Goal: Use online tool/utility: Utilize a website feature to perform a specific function

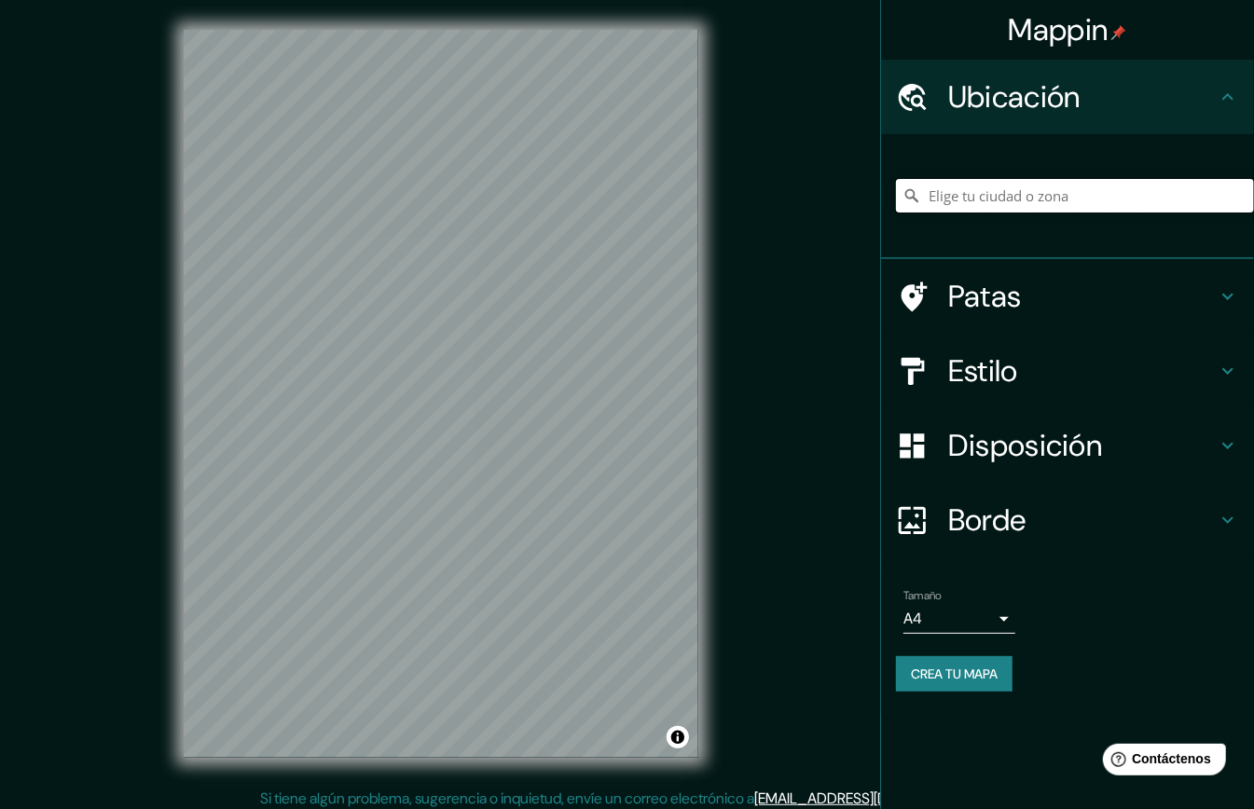
click at [1029, 195] on input "Elige tu ciudad o zona" at bounding box center [1075, 196] width 358 height 34
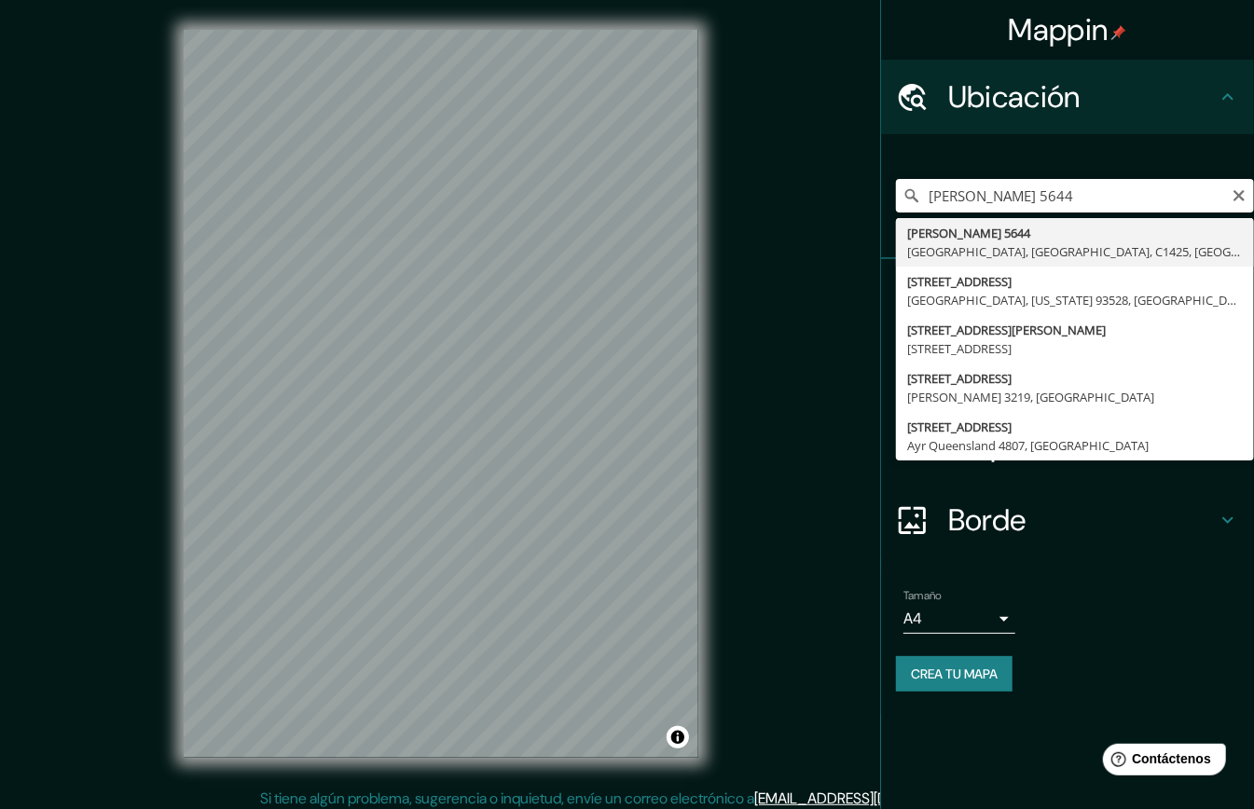
type input "[PERSON_NAME][STREET_ADDRESS]"
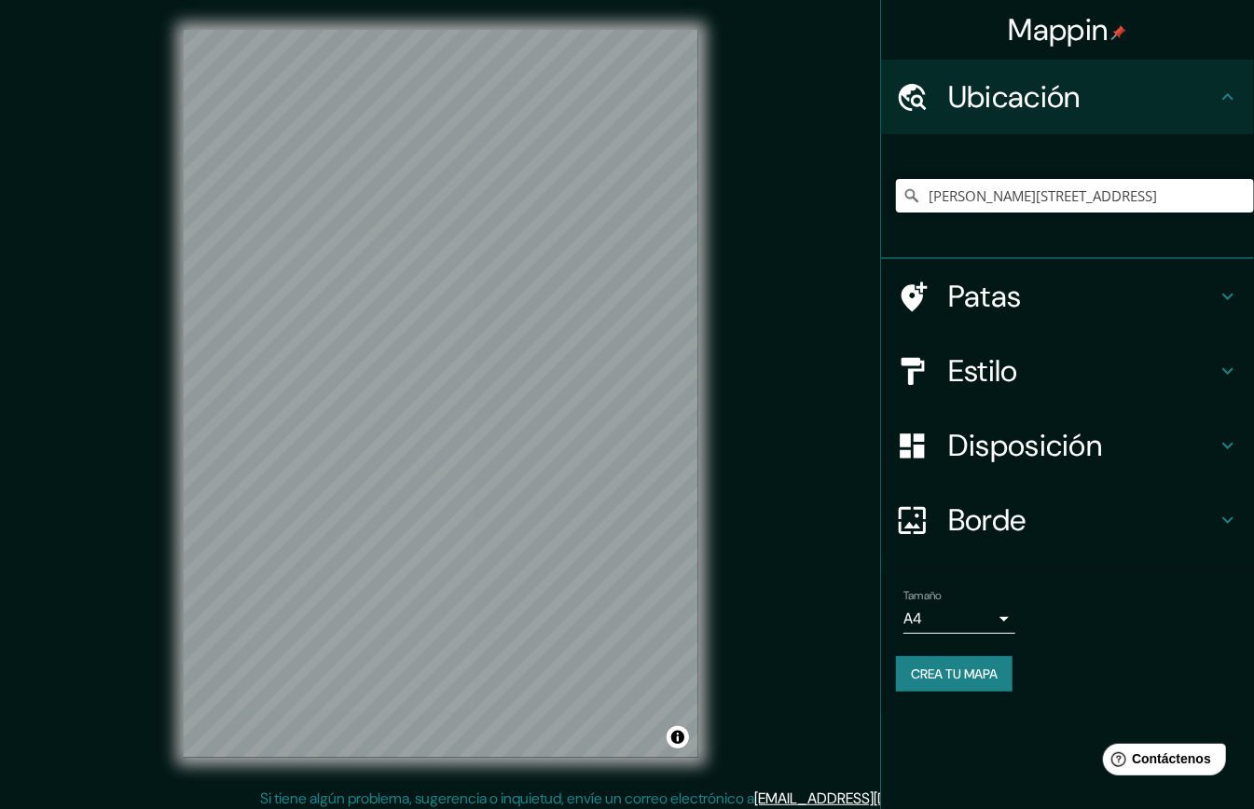
click at [994, 354] on font "Estilo" at bounding box center [983, 371] width 70 height 39
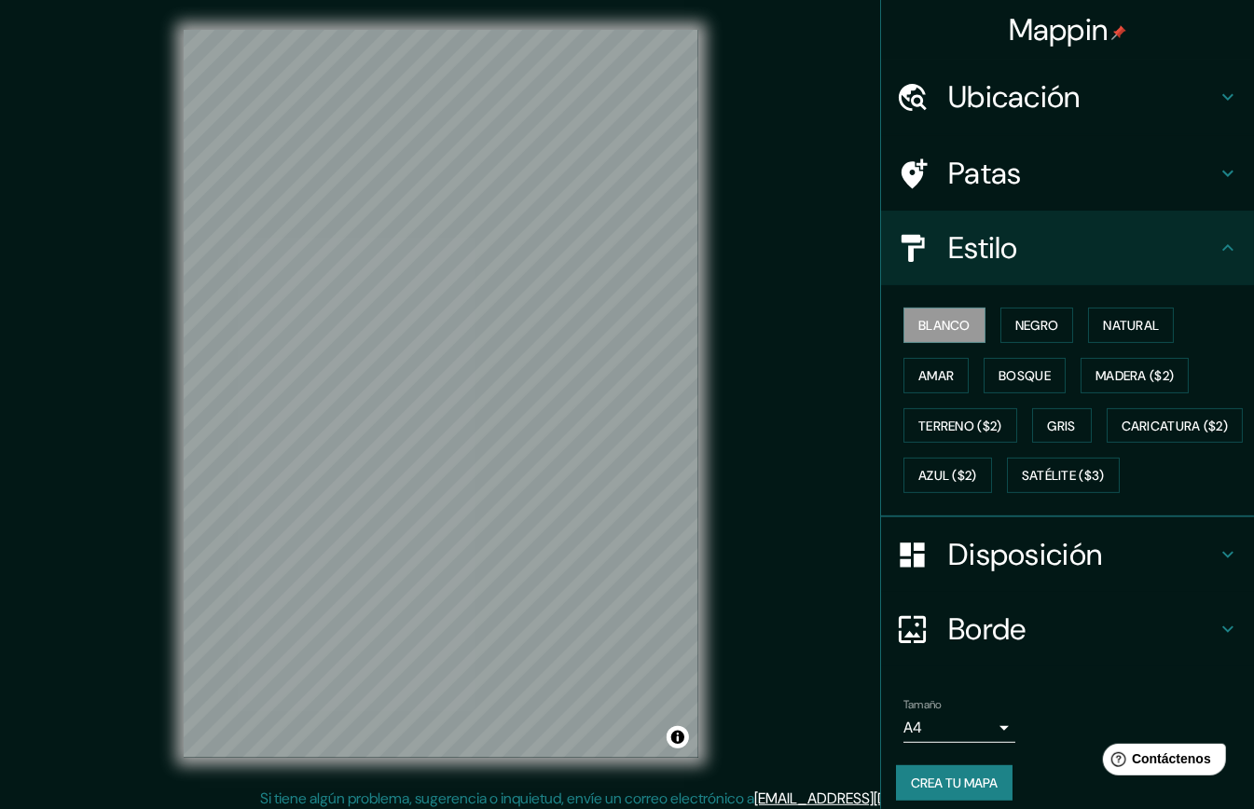
click at [1168, 307] on div "Blanco Negro Natural Amar Bosque Madera ($2) Terreno ($2) Gris Caricatura ($2) …" at bounding box center [1075, 400] width 358 height 200
click at [1136, 317] on font "Natural" at bounding box center [1131, 325] width 56 height 17
click at [918, 367] on font "Amar" at bounding box center [935, 375] width 35 height 17
click at [999, 367] on font "Bosque" at bounding box center [1025, 375] width 52 height 17
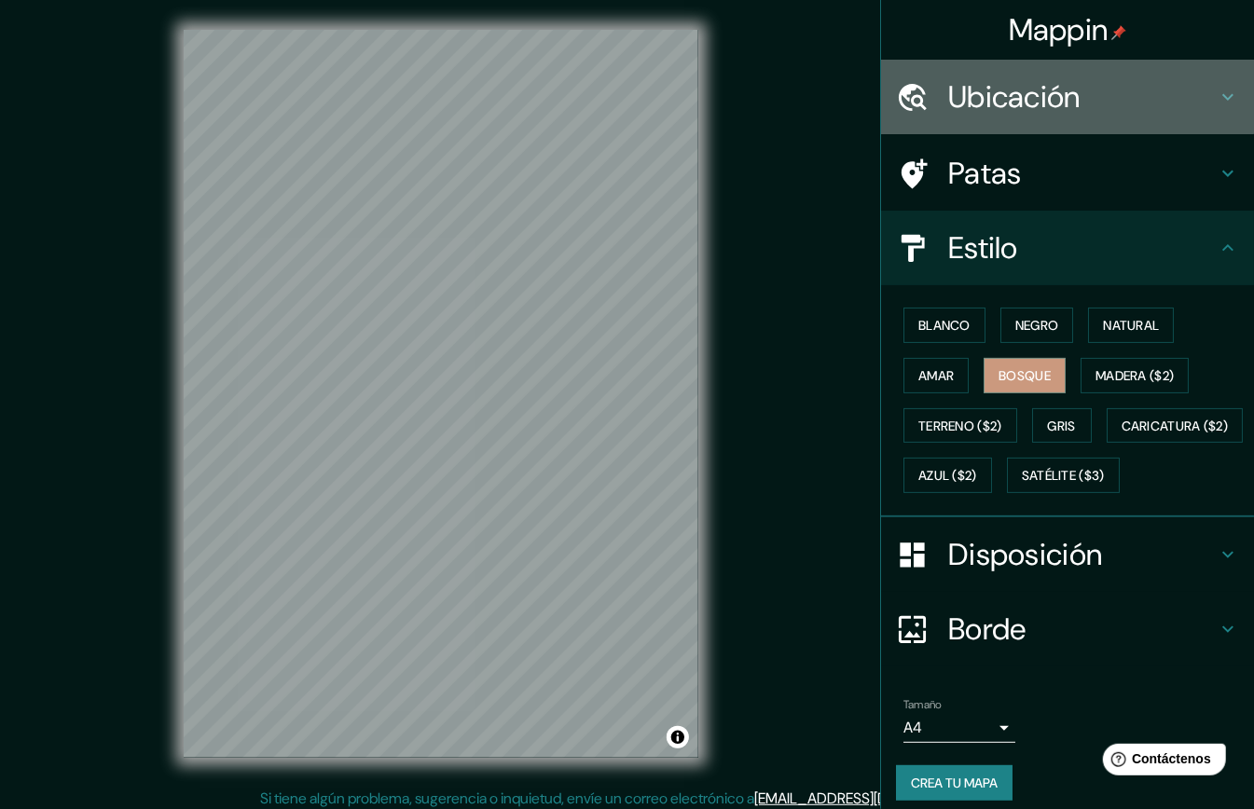
click at [1049, 84] on font "Ubicación" at bounding box center [1014, 96] width 132 height 39
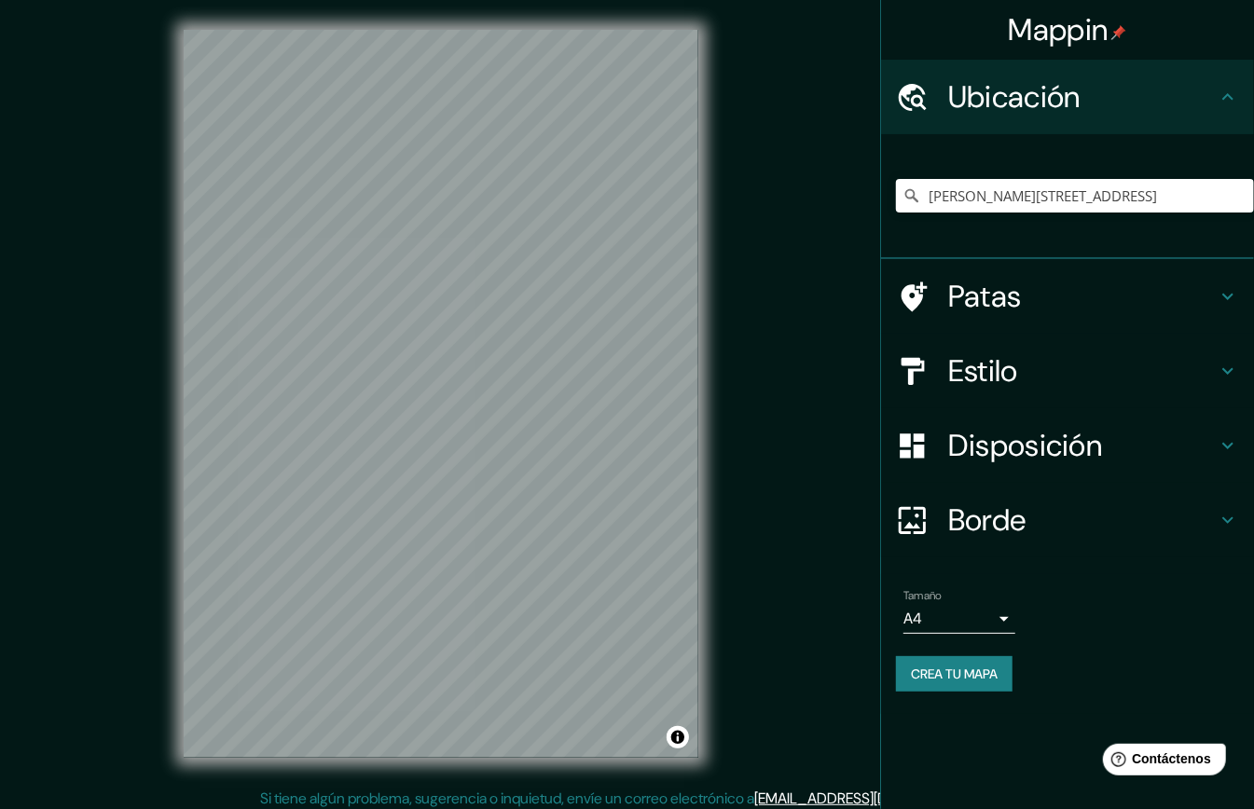
click at [1042, 502] on h4 "Borde" at bounding box center [1082, 520] width 269 height 37
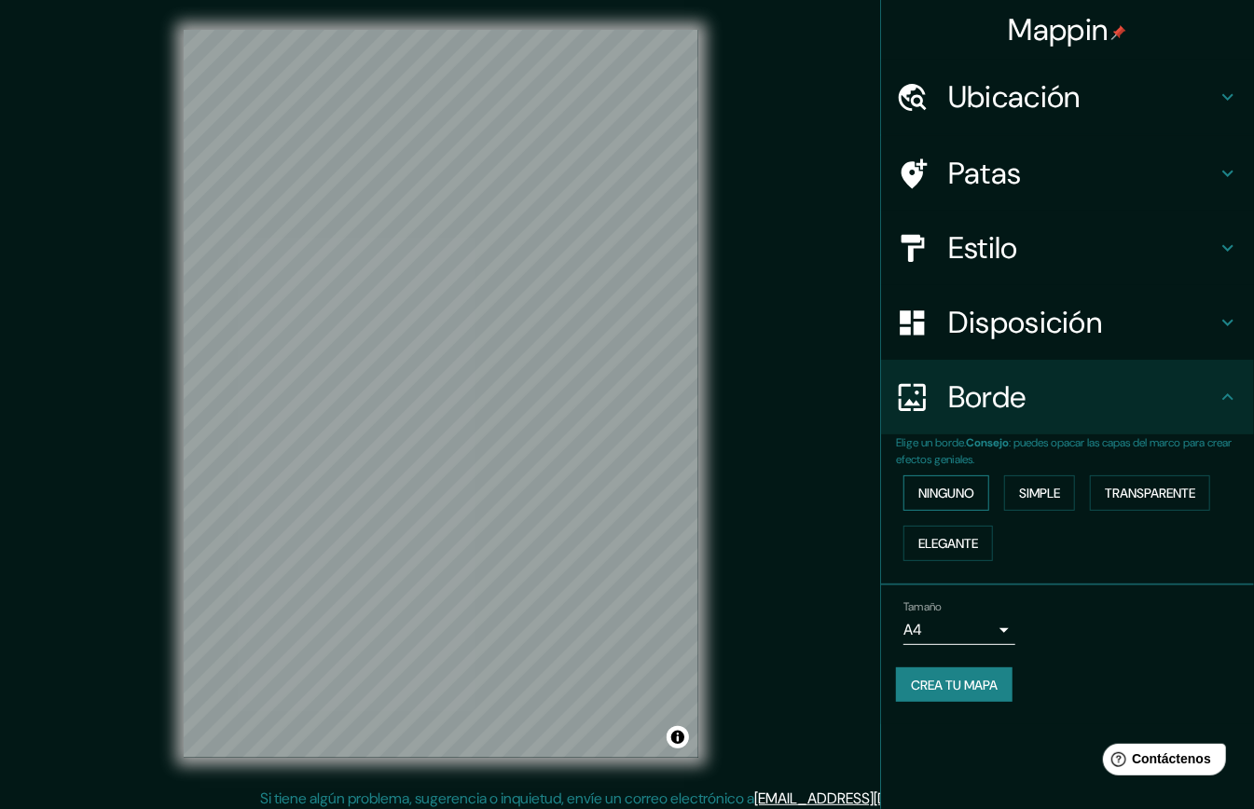
click at [963, 485] on font "Ninguno" at bounding box center [946, 493] width 56 height 17
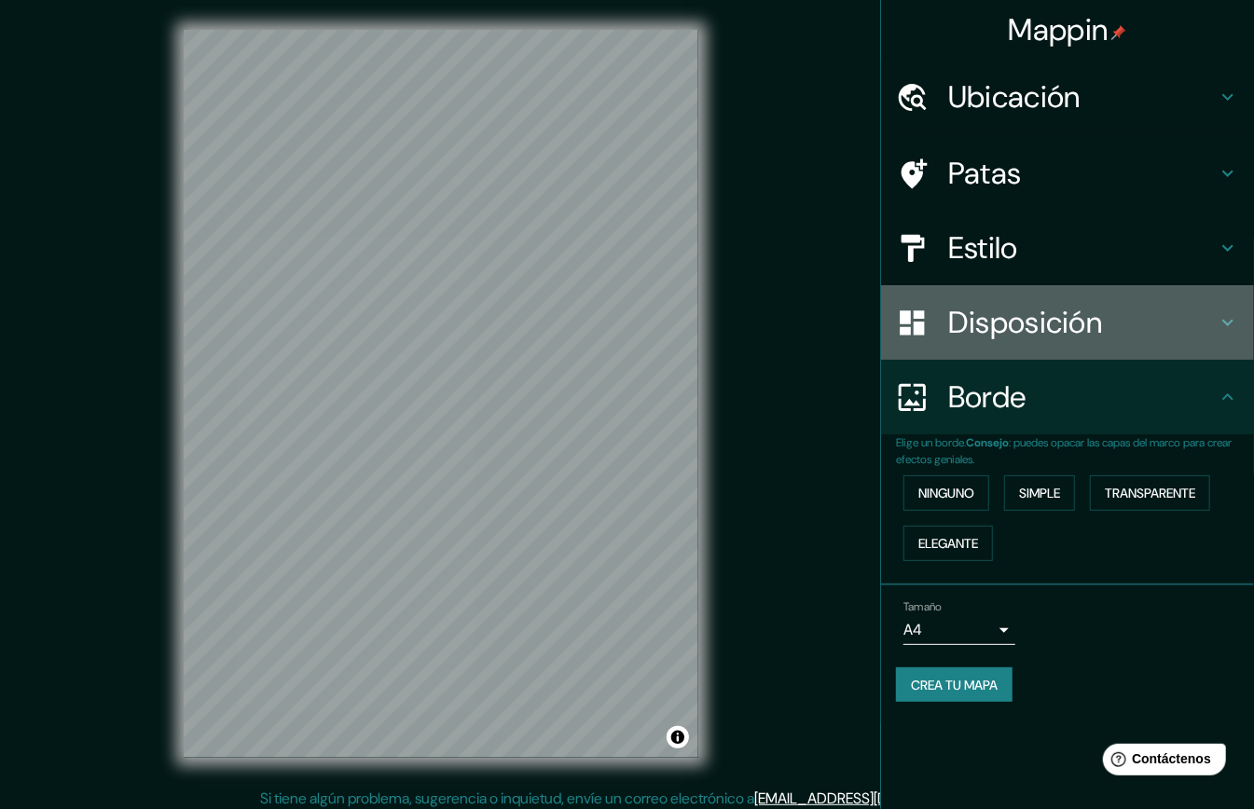
click at [1015, 328] on div "Disposición" at bounding box center [1067, 322] width 373 height 75
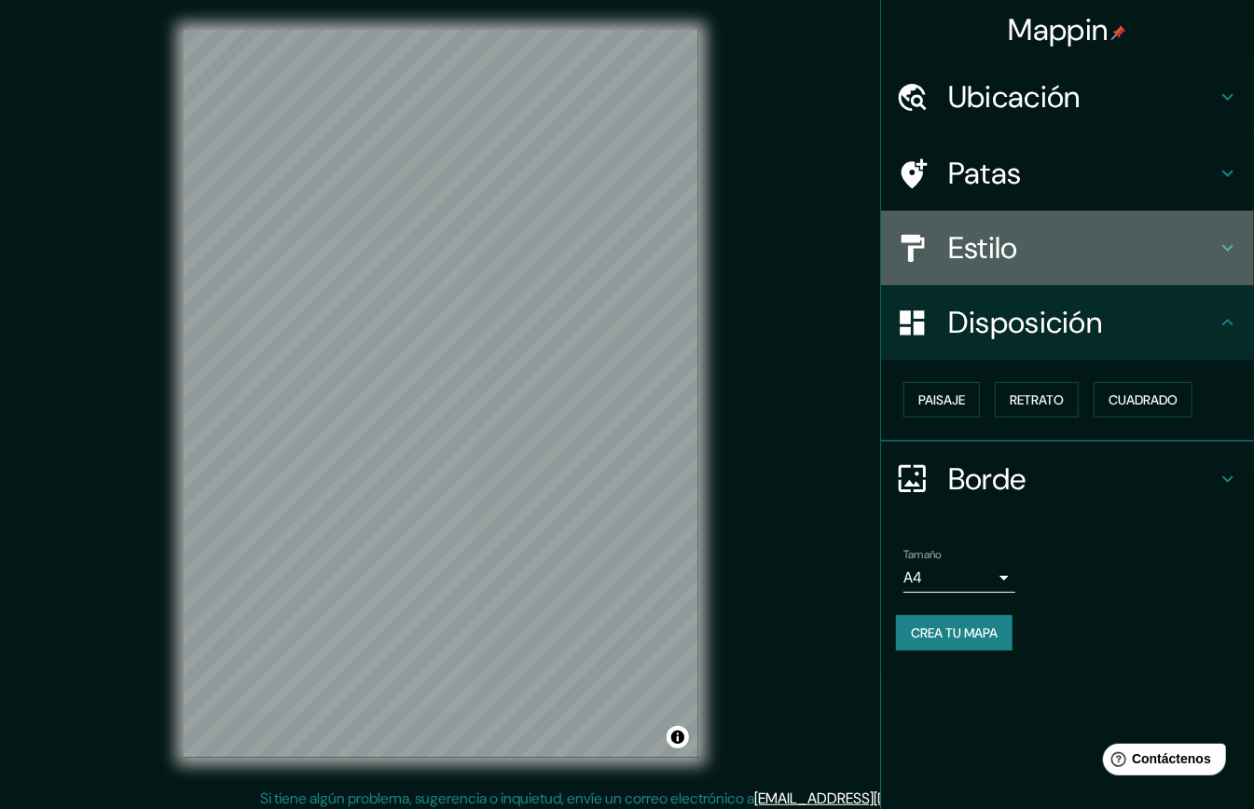
click at [1023, 242] on h4 "Estilo" at bounding box center [1082, 247] width 269 height 37
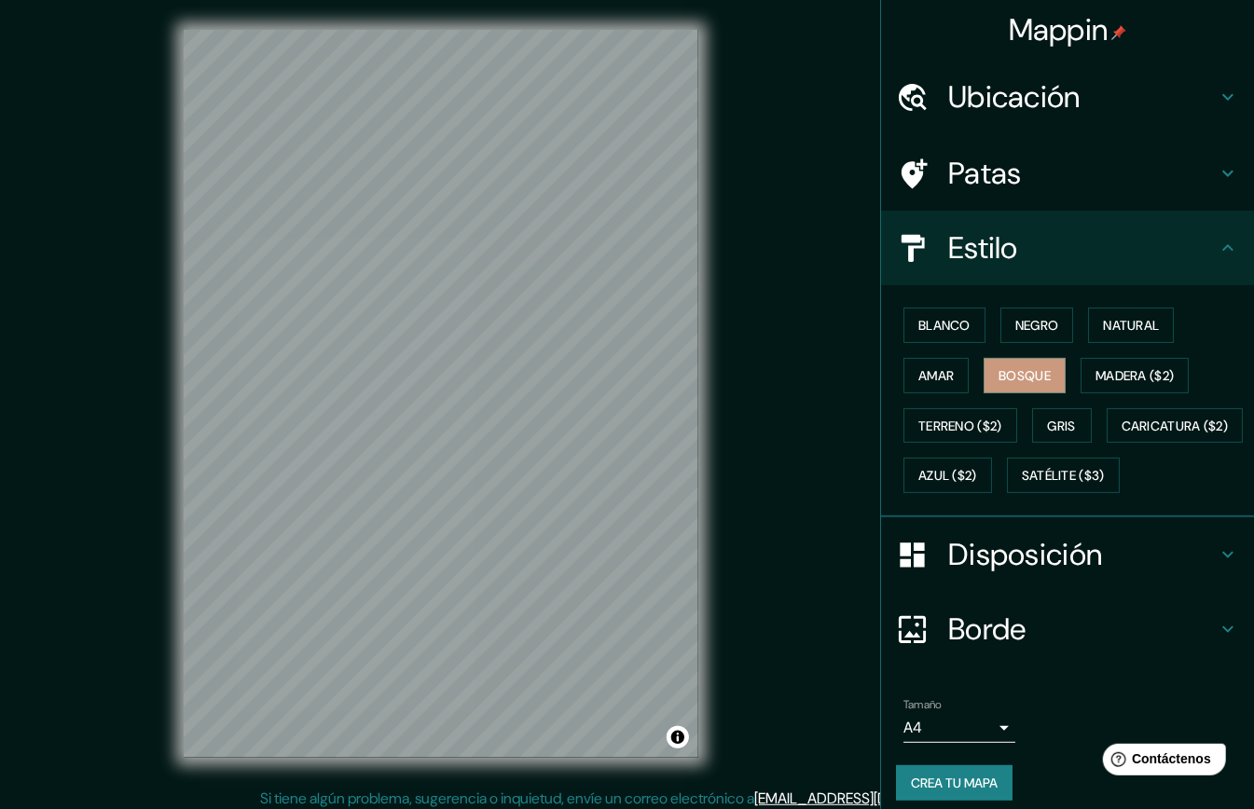
click at [1000, 165] on h4 "Patas" at bounding box center [1082, 173] width 269 height 37
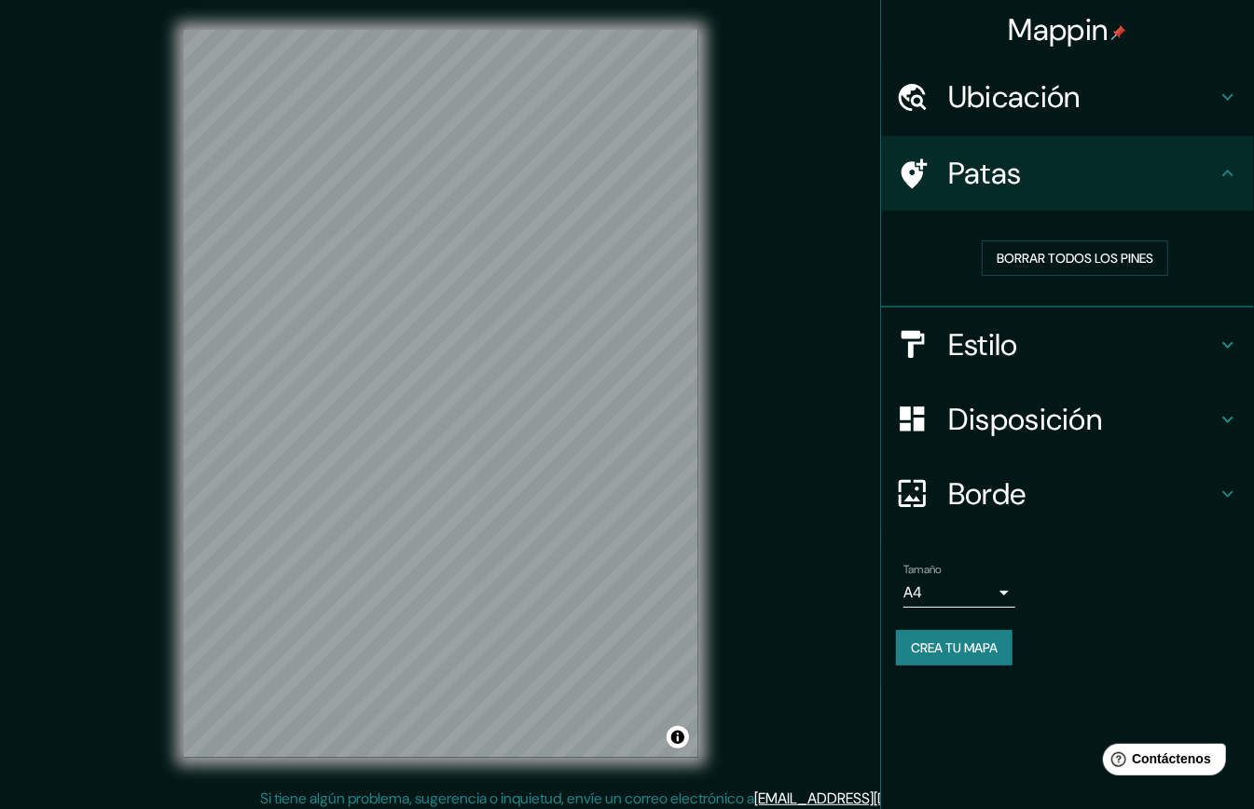
click at [993, 180] on font "Patas" at bounding box center [985, 173] width 74 height 39
click at [1038, 255] on font "Borrar todos los pines" at bounding box center [1075, 258] width 157 height 17
click at [1041, 79] on font "Ubicación" at bounding box center [1014, 96] width 132 height 39
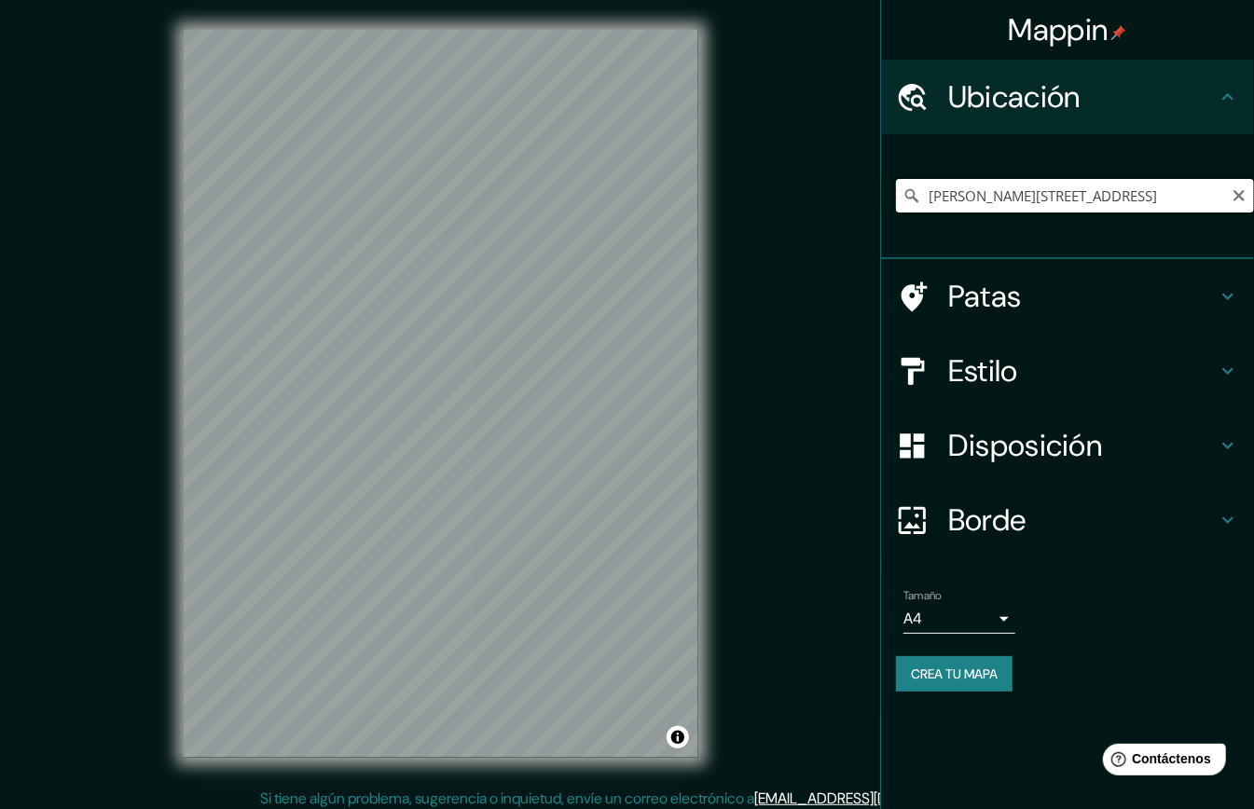
click at [1085, 194] on input "[PERSON_NAME][STREET_ADDRESS]" at bounding box center [1075, 196] width 358 height 34
click at [945, 600] on body "Mappin Ubicación [PERSON_NAME][STREET_ADDRESS] Patas Estilo Disposición Borde E…" at bounding box center [627, 404] width 1254 height 809
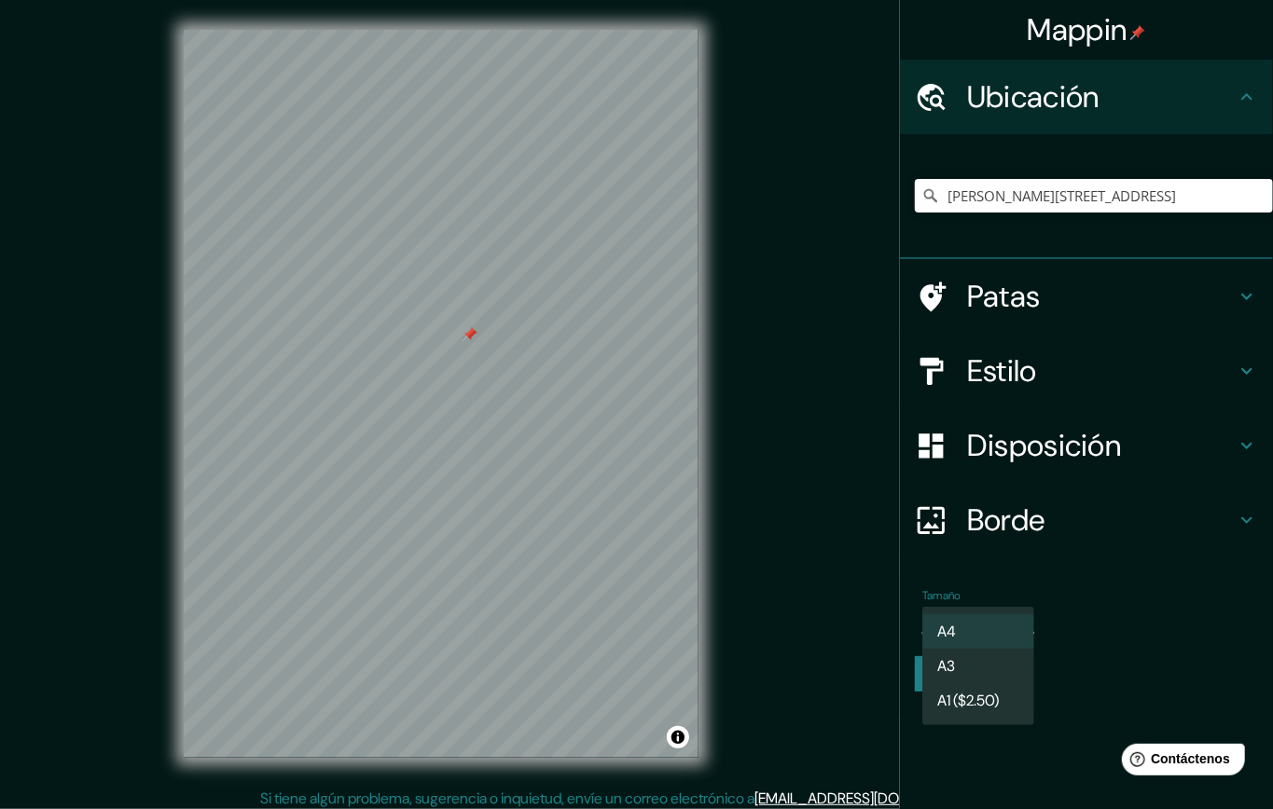
drag, startPoint x: 1080, startPoint y: 582, endPoint x: 1074, endPoint y: 591, distance: 10.9
click at [1080, 580] on div at bounding box center [636, 404] width 1273 height 809
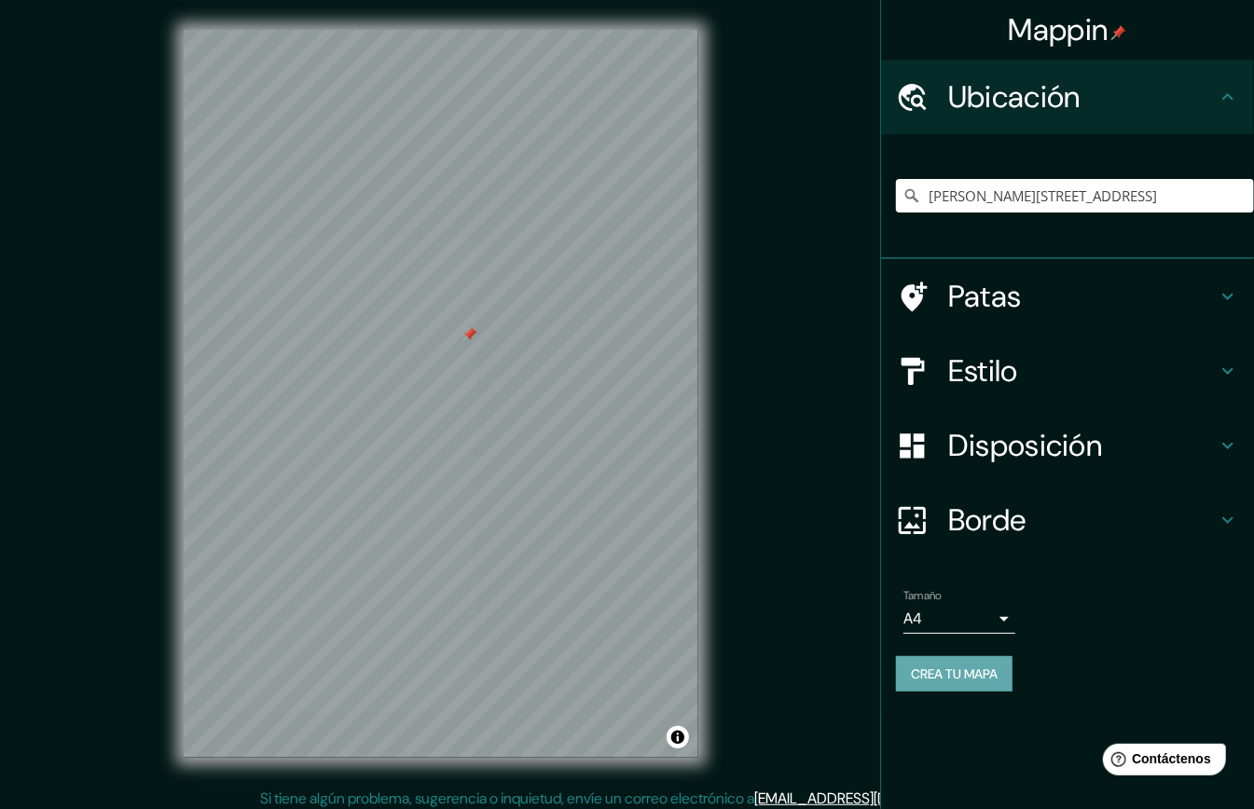
click at [990, 666] on font "Crea tu mapa" at bounding box center [954, 674] width 87 height 17
click at [927, 666] on font "Crea tu mapa" at bounding box center [954, 674] width 87 height 17
